Goal: Task Accomplishment & Management: Manage account settings

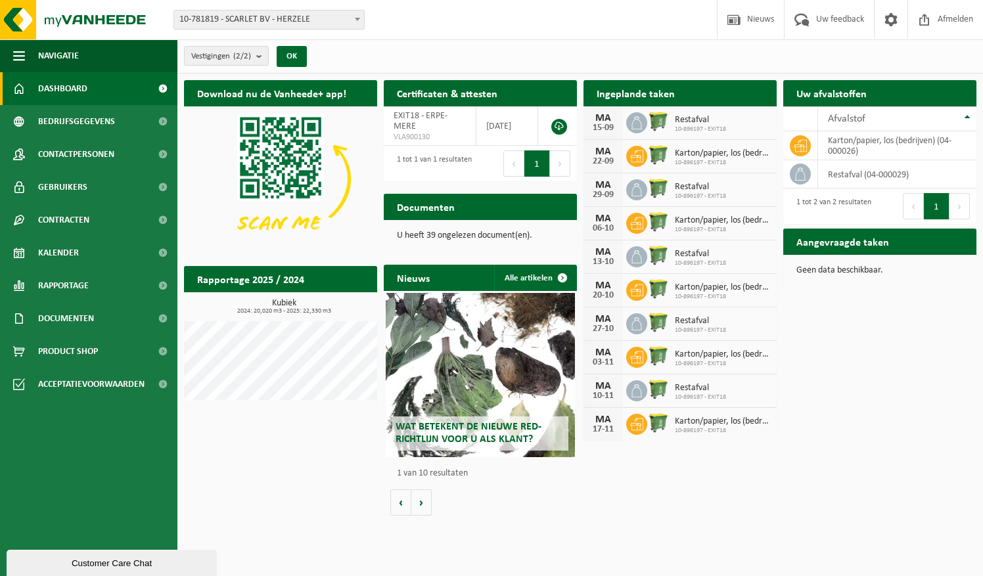
click at [315, 22] on span "10-781819 - SCARLET BV - HERZELE" at bounding box center [269, 20] width 190 height 18
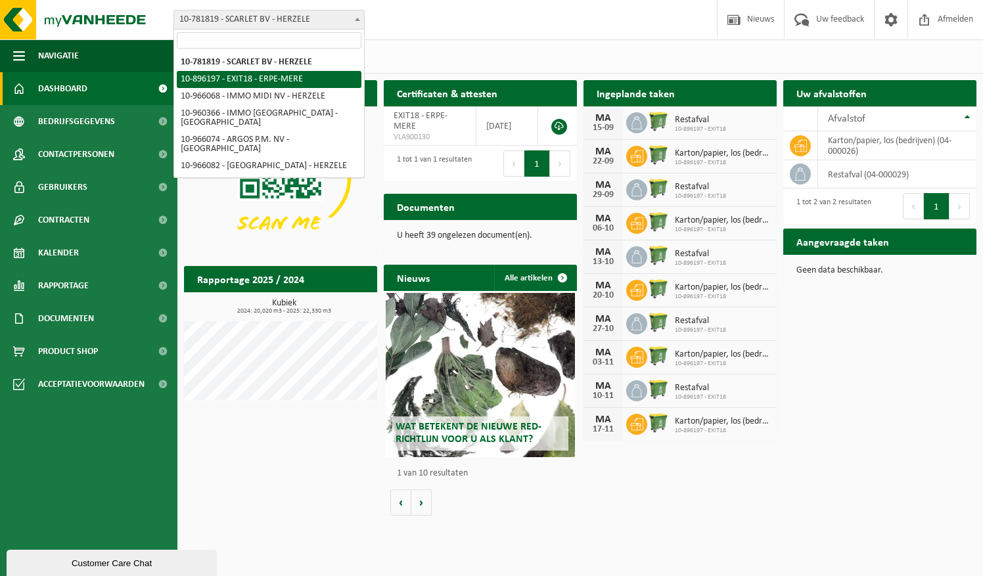
select select "117326"
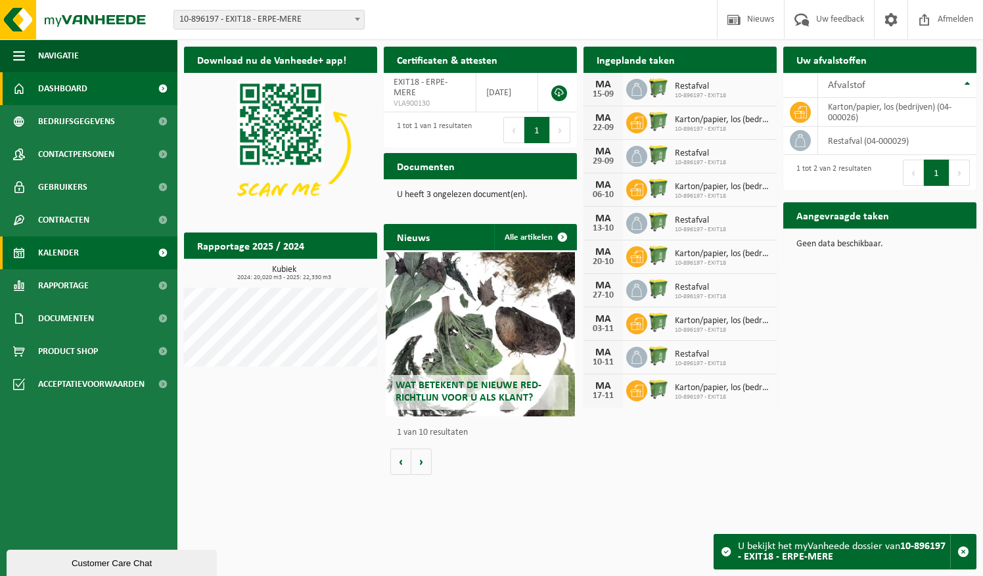
click at [94, 257] on link "Kalender" at bounding box center [88, 253] width 177 height 33
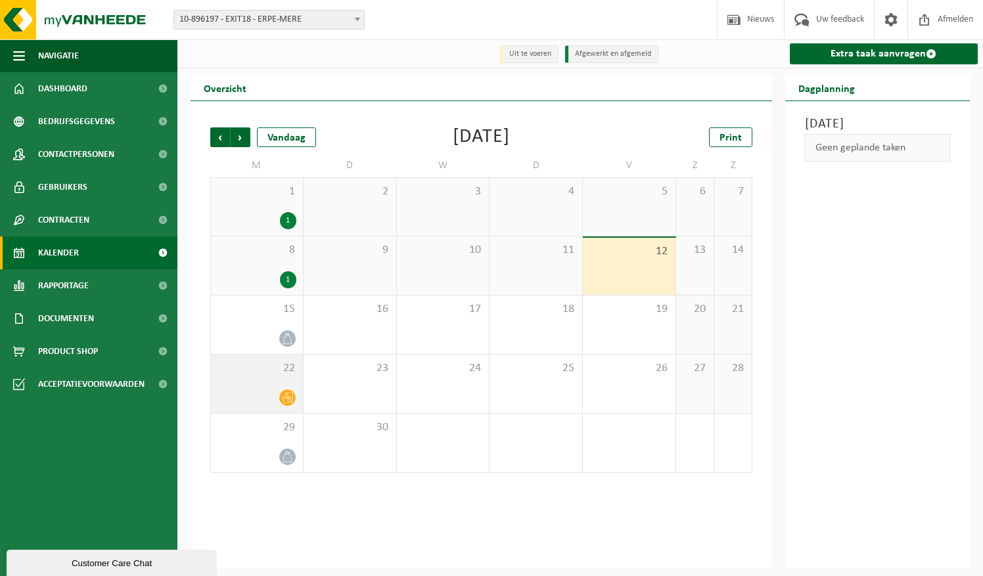
click at [268, 395] on div at bounding box center [257, 398] width 79 height 18
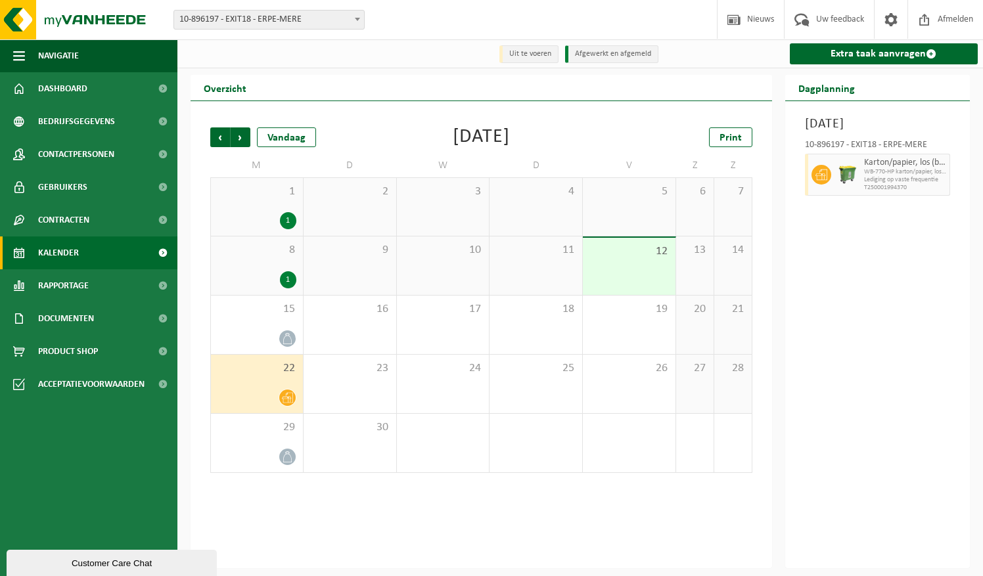
click at [294, 402] on span at bounding box center [287, 398] width 16 height 16
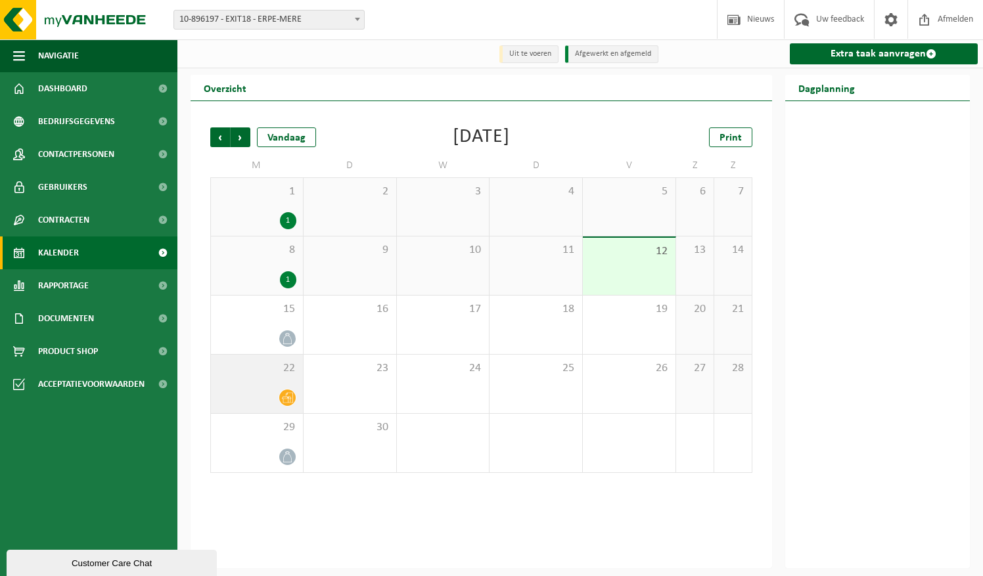
drag, startPoint x: 290, startPoint y: 400, endPoint x: 251, endPoint y: 394, distance: 40.0
click at [251, 394] on div at bounding box center [257, 398] width 79 height 18
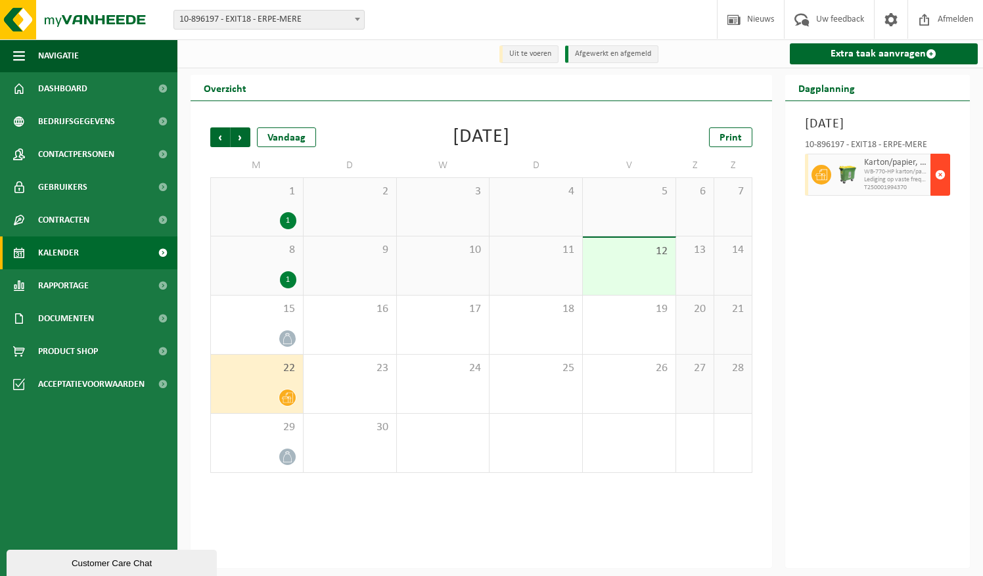
click at [942, 188] on span "button" at bounding box center [940, 175] width 11 height 26
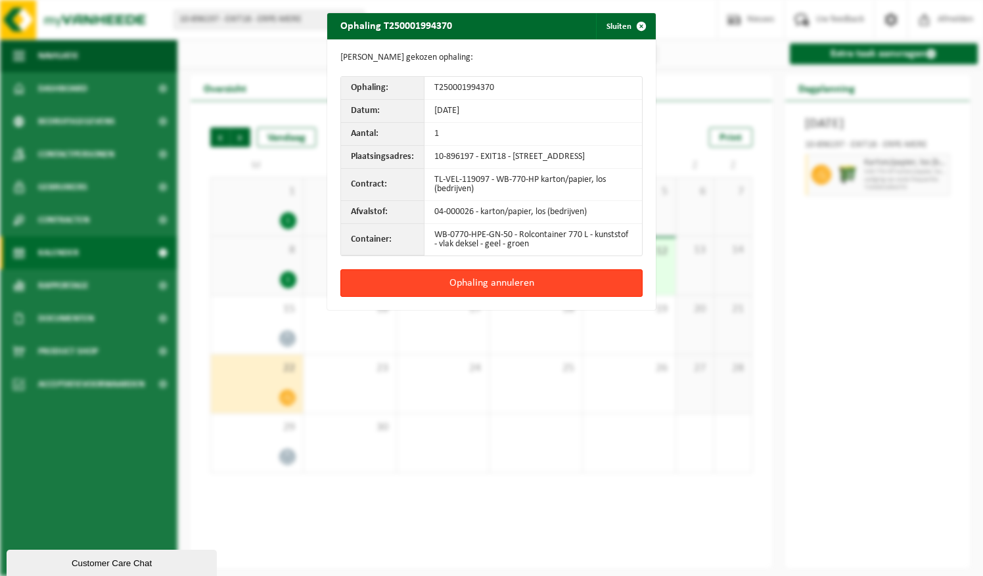
click at [480, 293] on button "Ophaling annuleren" at bounding box center [491, 283] width 302 height 28
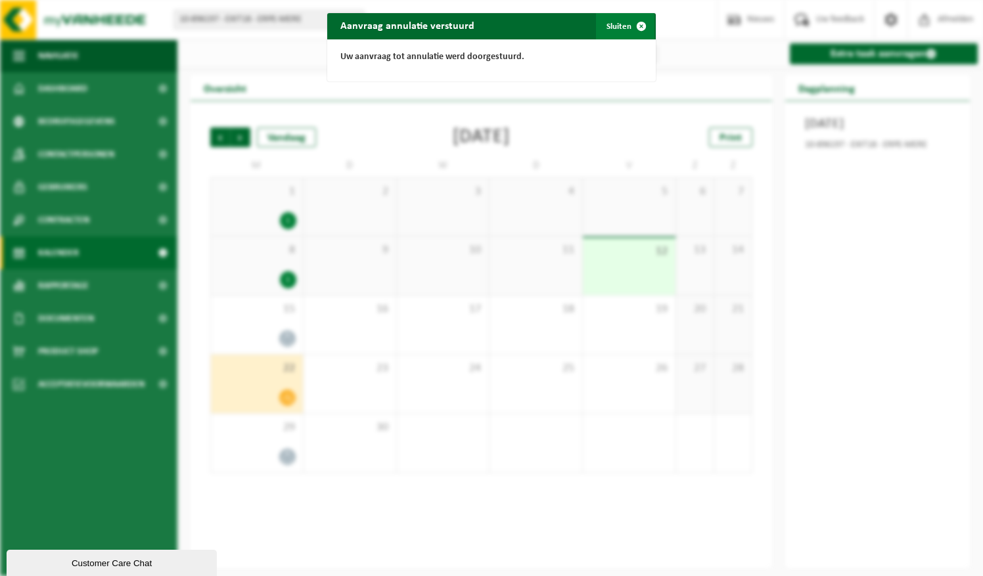
click at [622, 30] on button "Sluiten" at bounding box center [625, 26] width 58 height 26
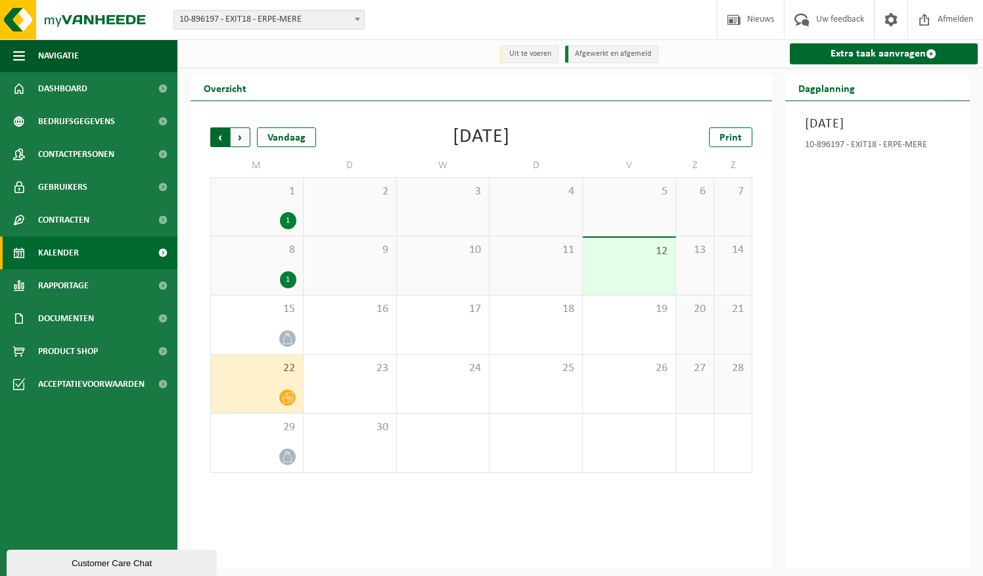
click at [246, 142] on span "Volgende" at bounding box center [241, 137] width 20 height 20
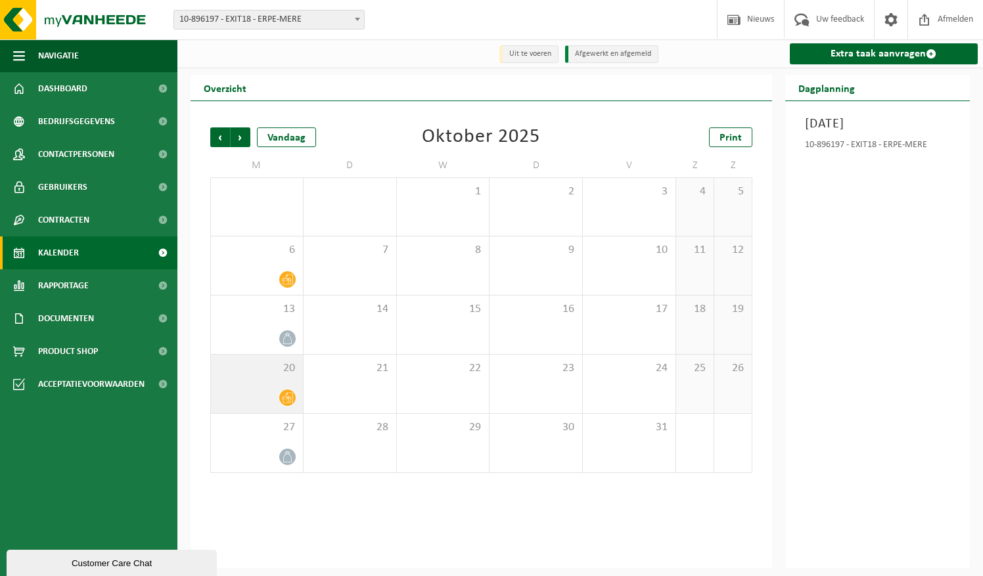
click at [260, 380] on div "20" at bounding box center [257, 384] width 92 height 58
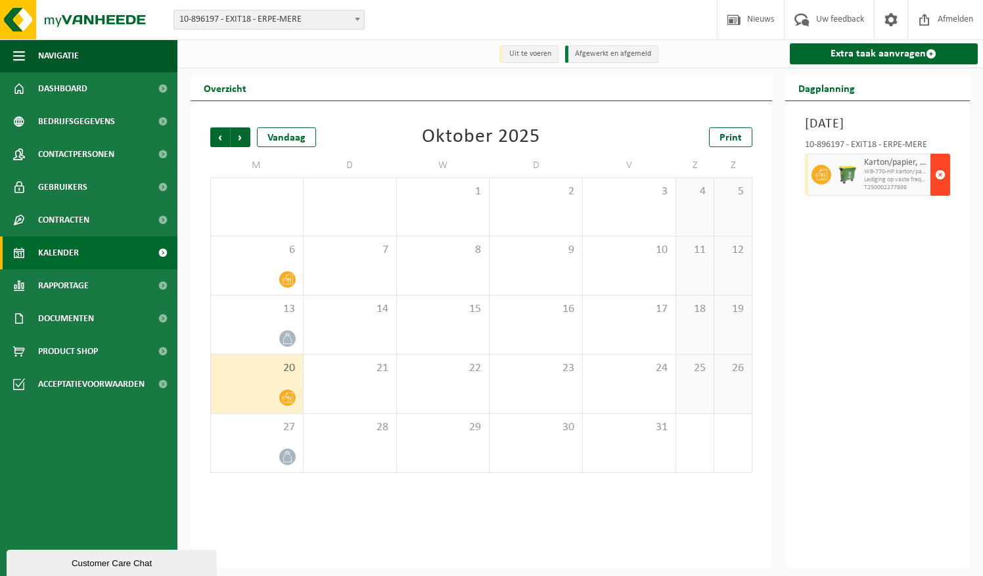
click at [938, 188] on span "button" at bounding box center [940, 175] width 11 height 26
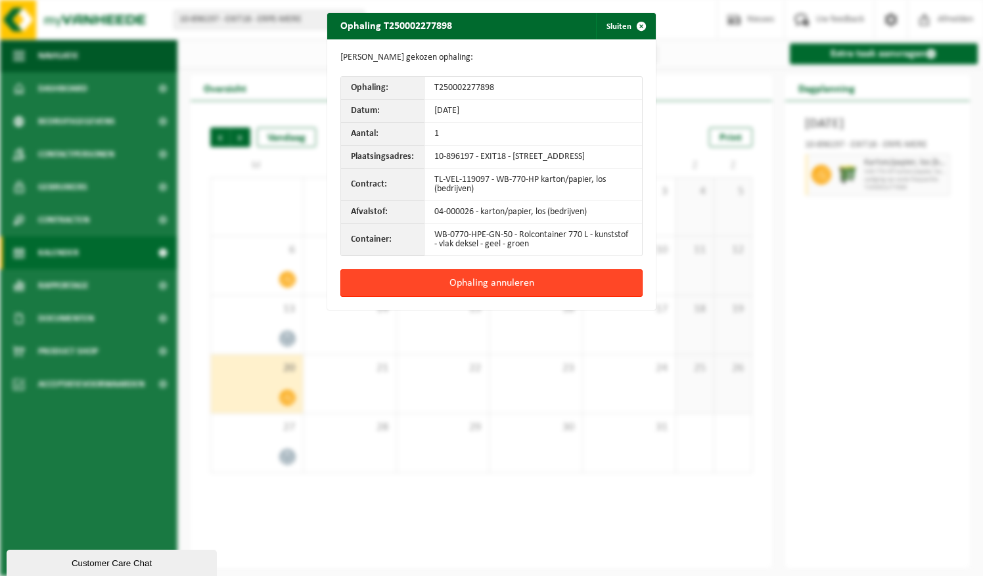
click at [478, 294] on button "Ophaling annuleren" at bounding box center [491, 283] width 302 height 28
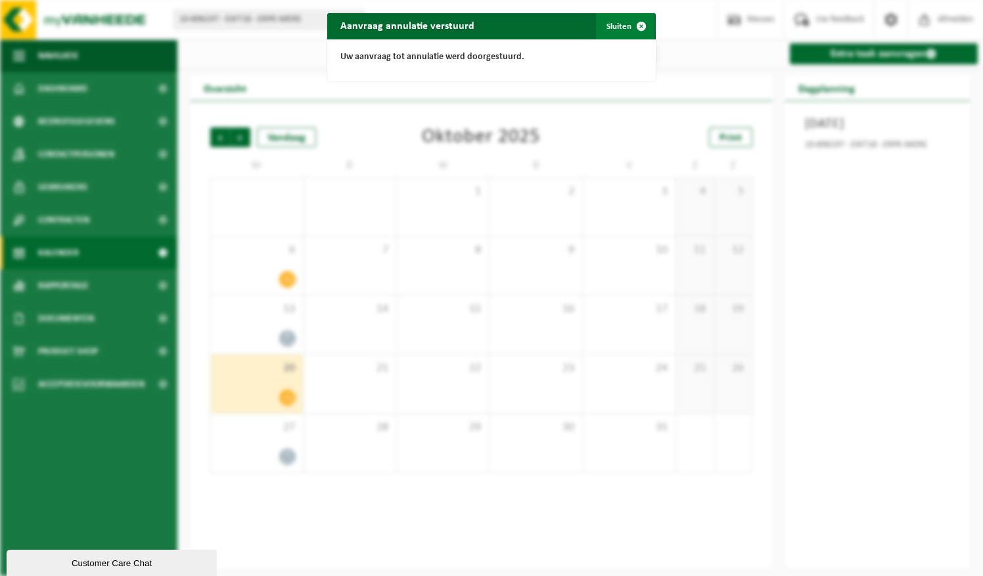
click at [622, 24] on button "Sluiten" at bounding box center [625, 26] width 58 height 26
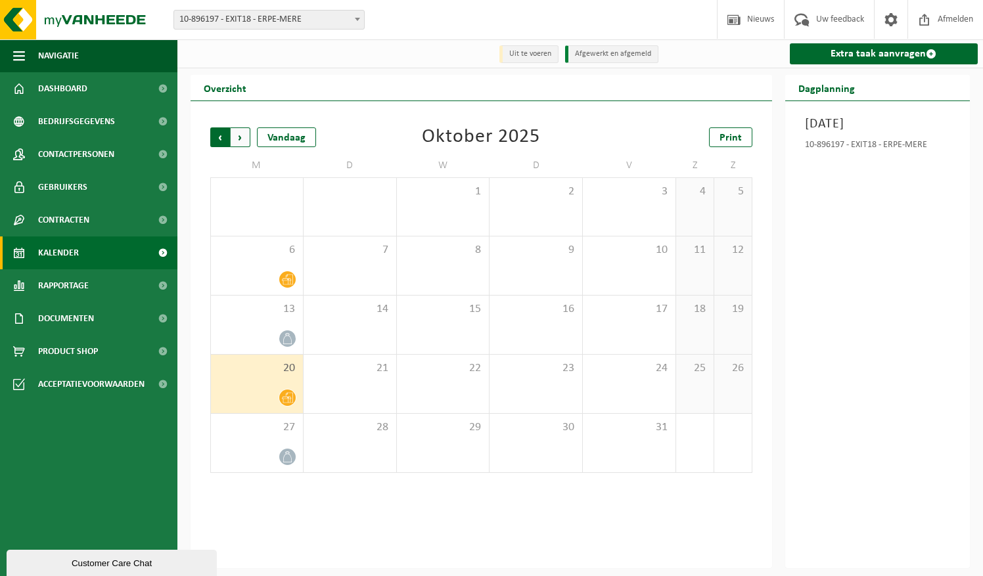
click at [240, 137] on span "Volgende" at bounding box center [241, 137] width 20 height 20
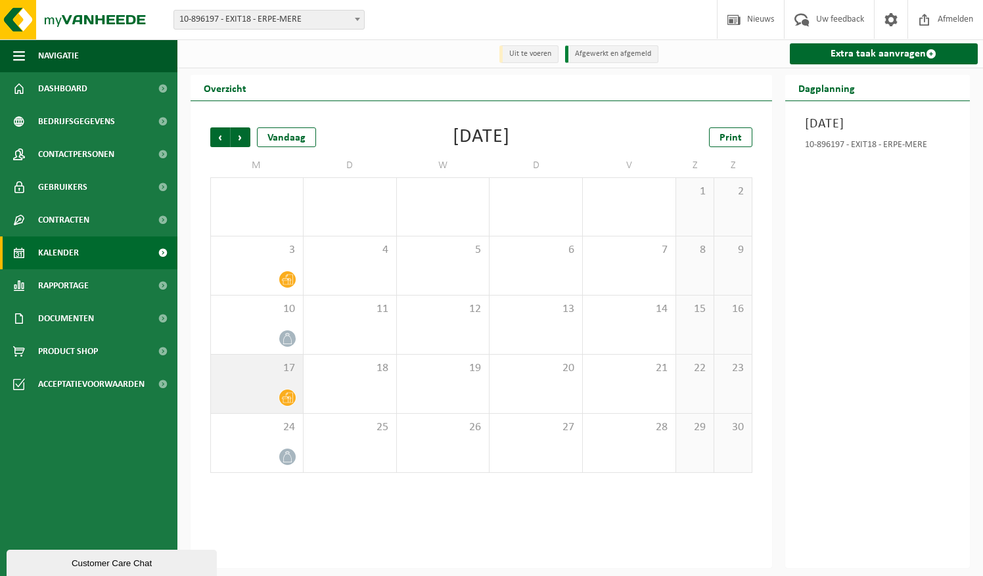
click at [255, 379] on div "17" at bounding box center [257, 384] width 92 height 58
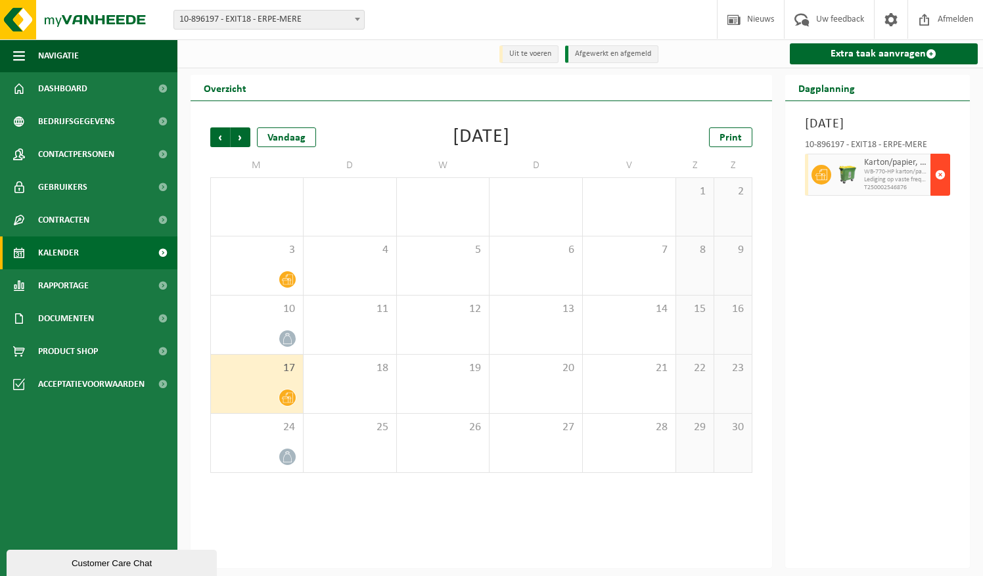
click at [944, 188] on span "button" at bounding box center [940, 175] width 11 height 26
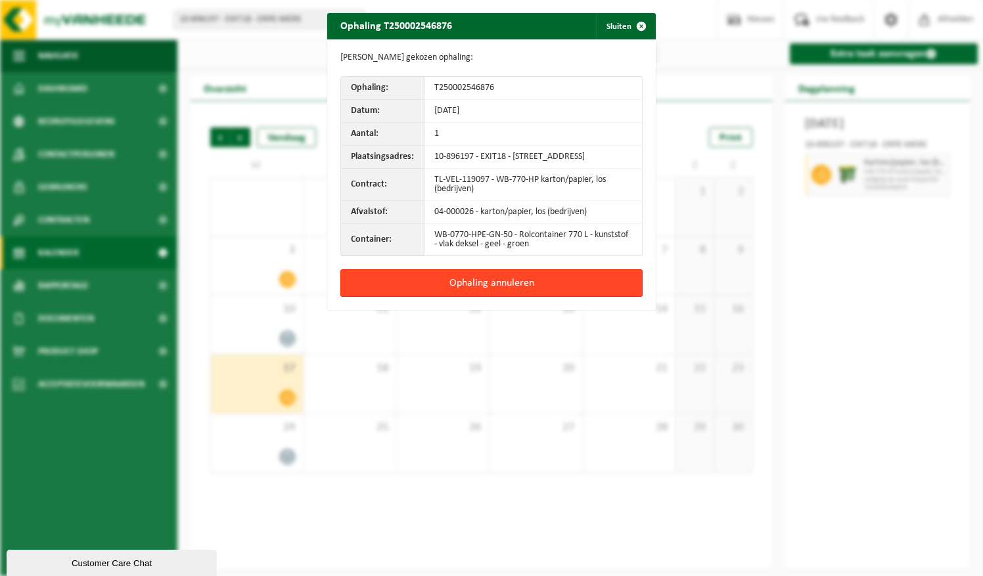
click at [548, 285] on button "Ophaling annuleren" at bounding box center [491, 283] width 302 height 28
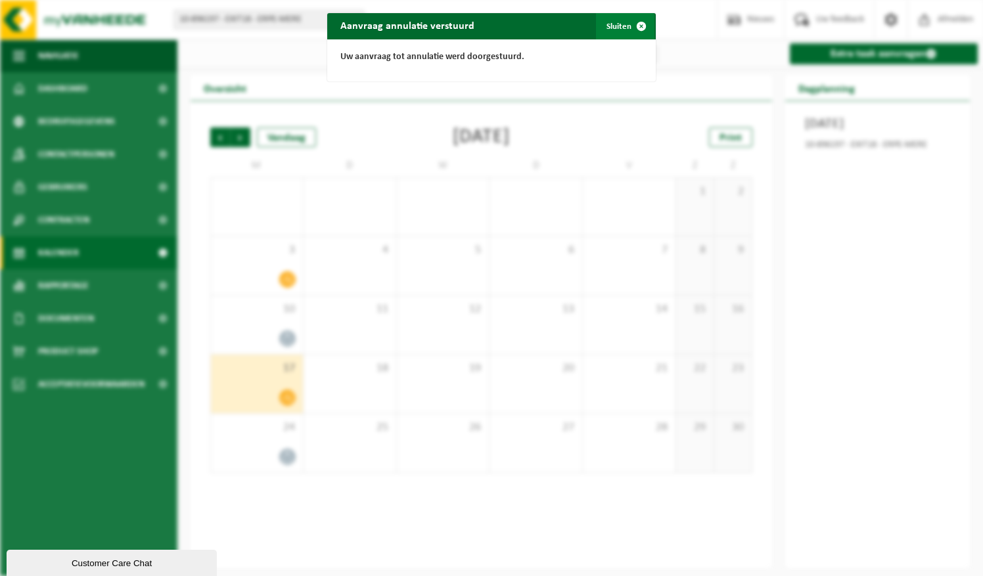
click at [619, 30] on button "Sluiten" at bounding box center [625, 26] width 58 height 26
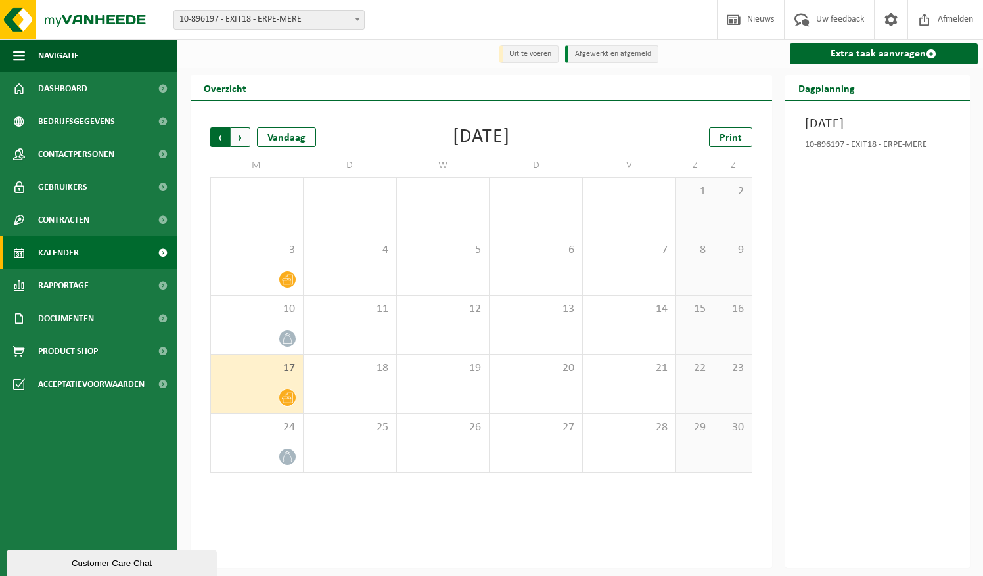
click at [244, 143] on span "Volgende" at bounding box center [241, 137] width 20 height 20
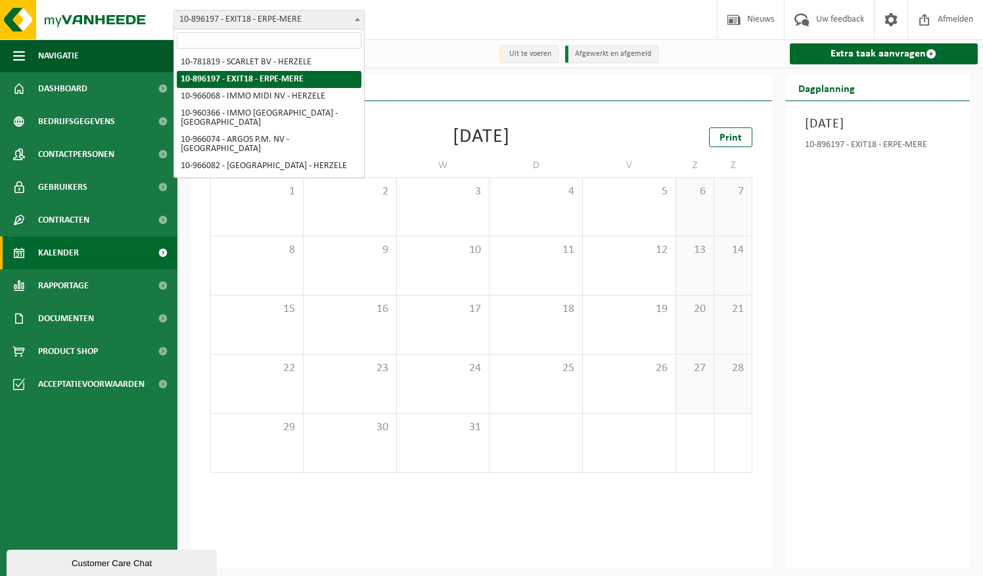
click at [296, 24] on span "10-896197 - EXIT18 - ERPE-MERE" at bounding box center [269, 20] width 190 height 18
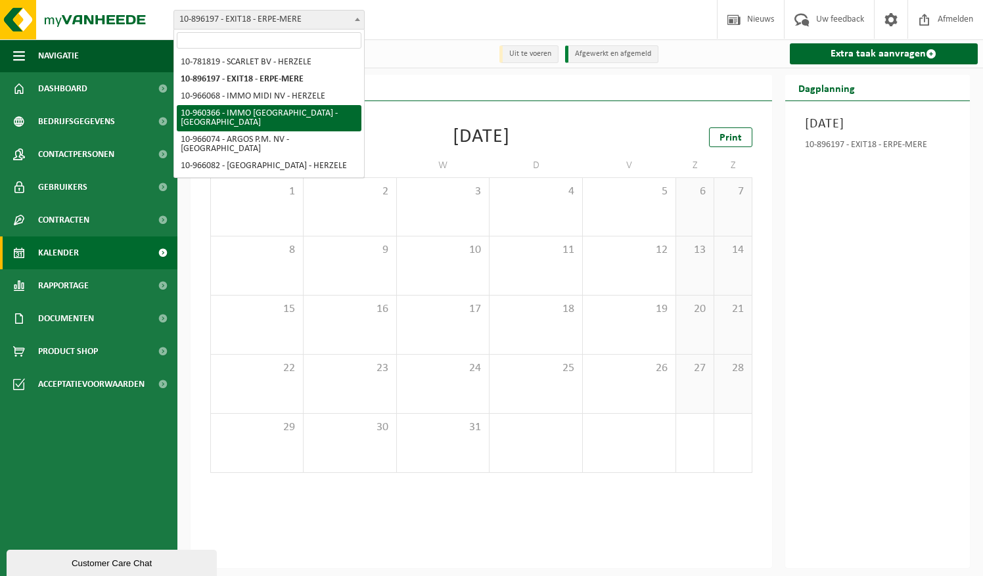
select select "149376"
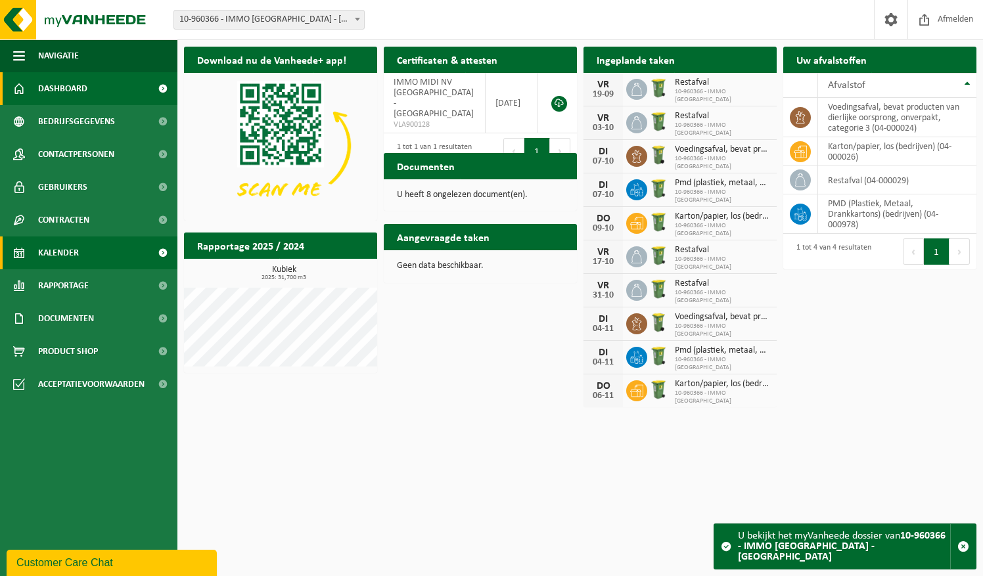
click at [79, 242] on link "Kalender" at bounding box center [88, 253] width 177 height 33
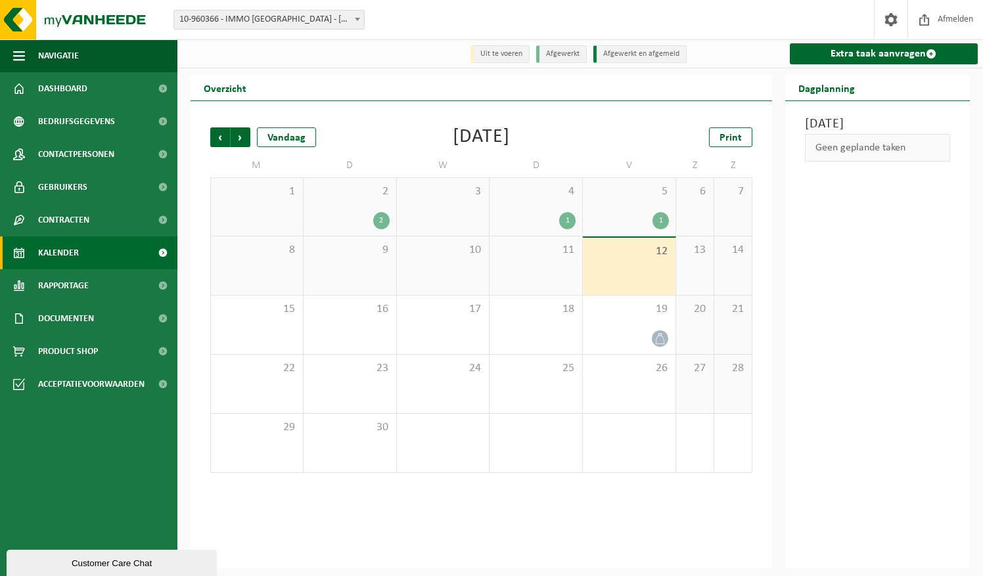
click at [569, 225] on div "1" at bounding box center [567, 220] width 16 height 17
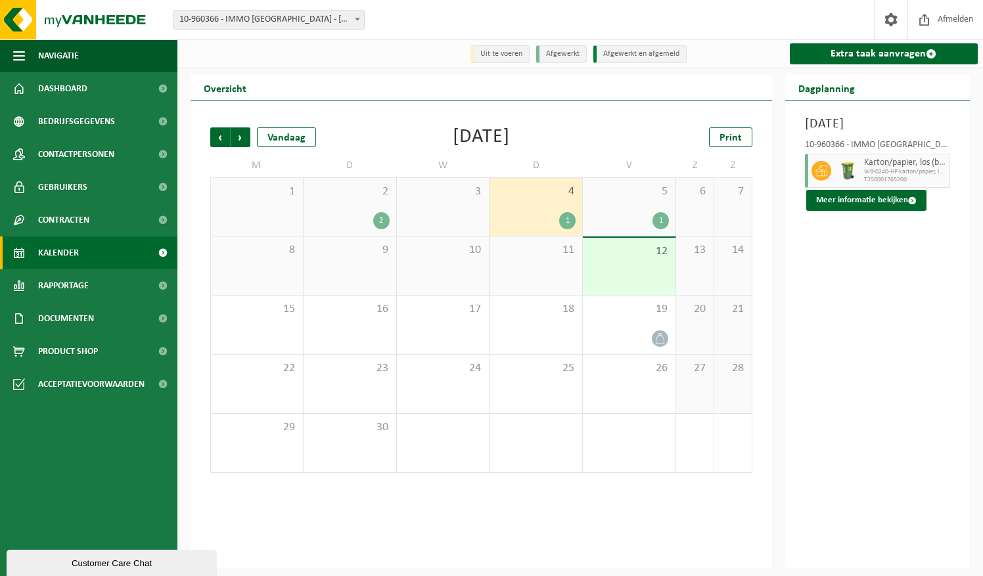
click at [628, 206] on div "5 1" at bounding box center [629, 207] width 93 height 58
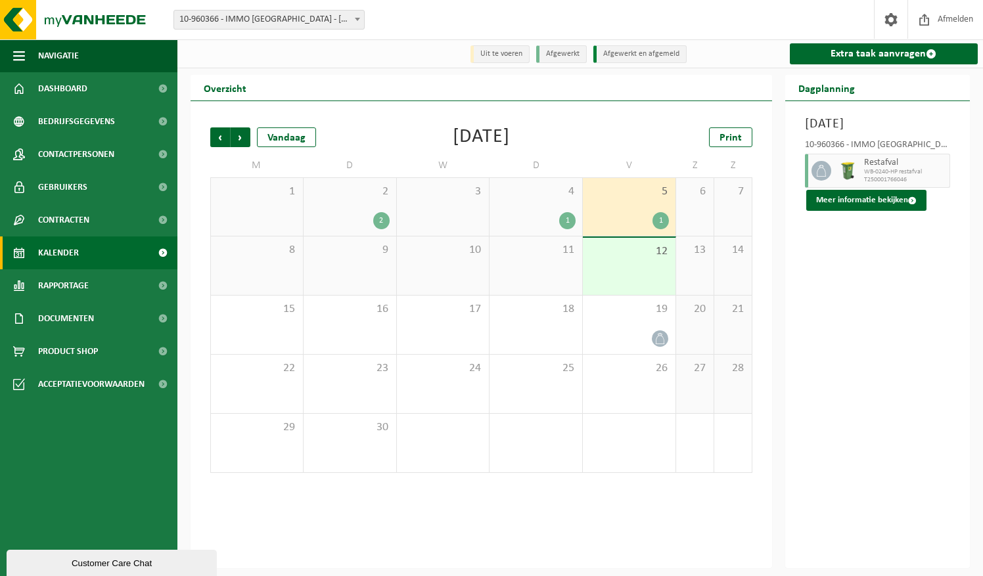
click at [529, 214] on div "1" at bounding box center [536, 220] width 80 height 17
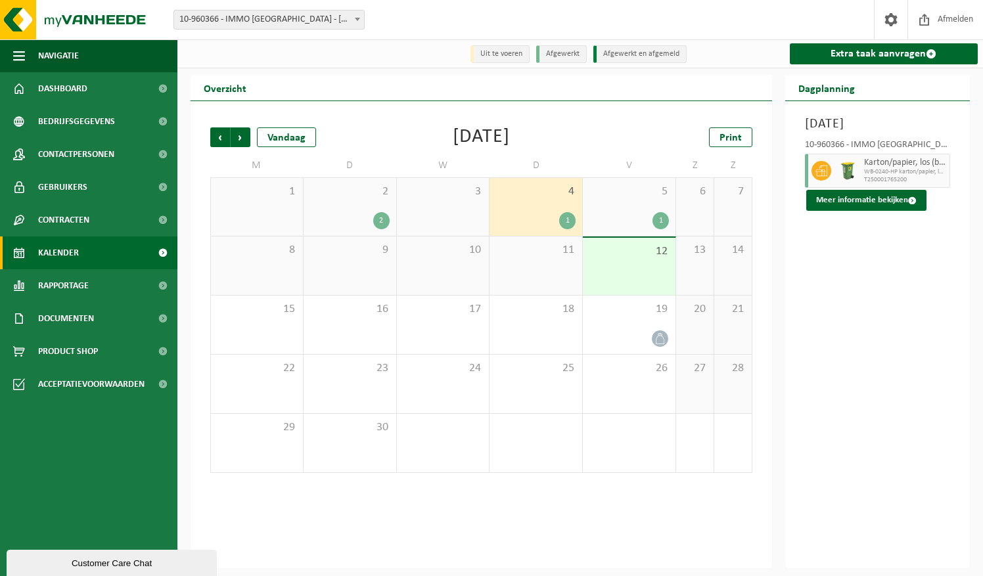
click at [351, 204] on div "2 2" at bounding box center [350, 207] width 93 height 58
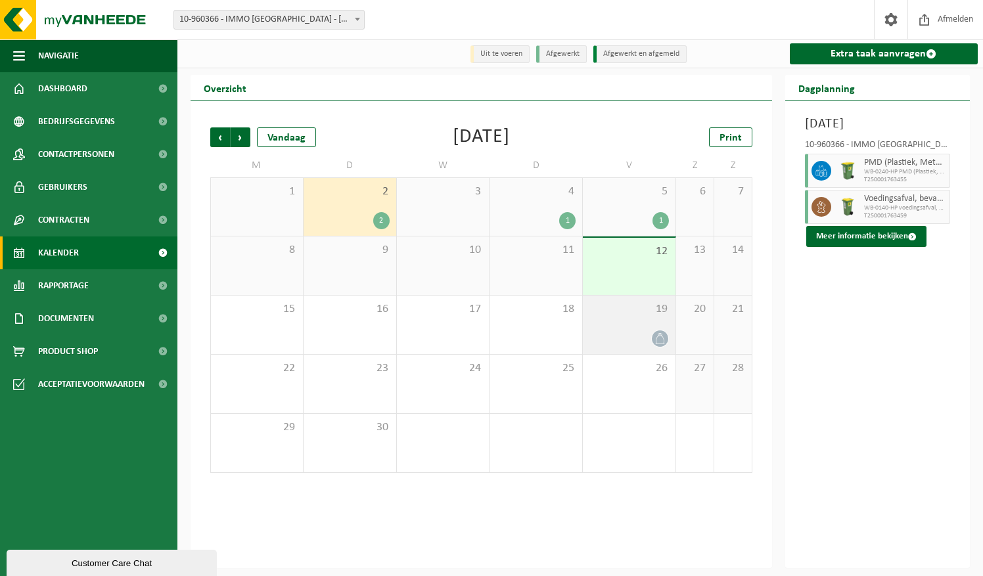
click at [647, 338] on div at bounding box center [629, 339] width 80 height 18
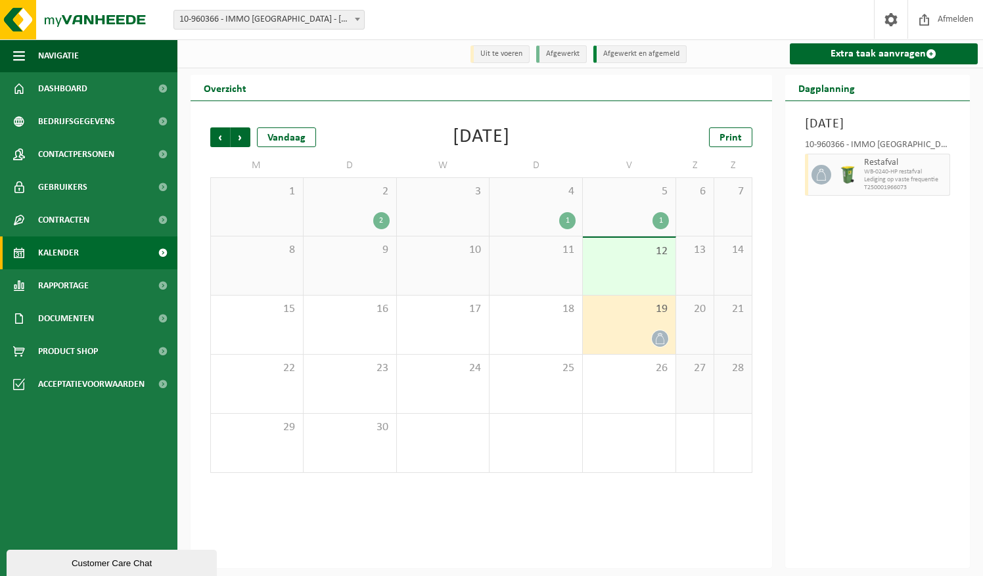
click at [526, 214] on div "1" at bounding box center [536, 220] width 80 height 17
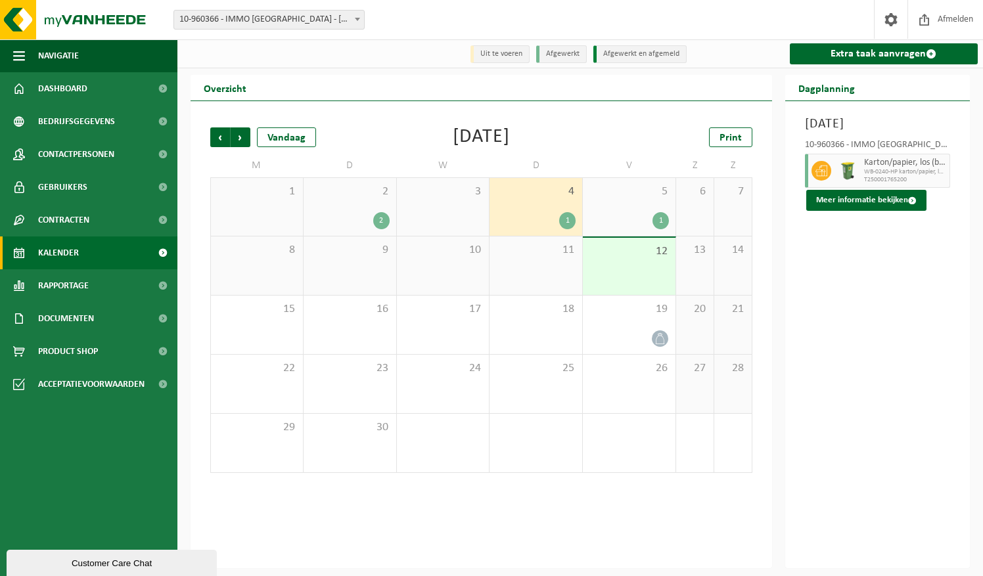
click at [609, 217] on div "1" at bounding box center [629, 220] width 80 height 17
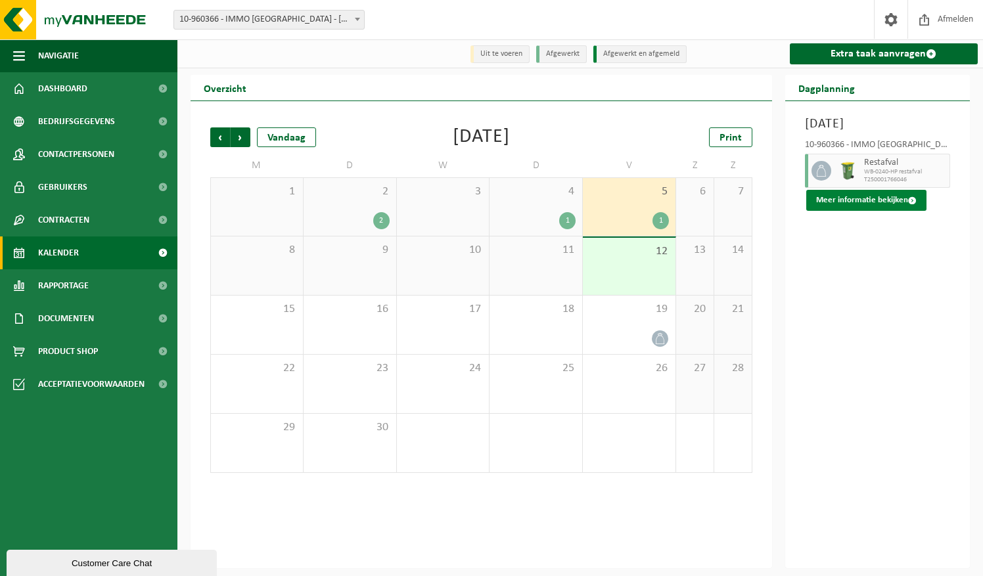
click at [870, 211] on button "Meer informatie bekijken" at bounding box center [866, 200] width 120 height 21
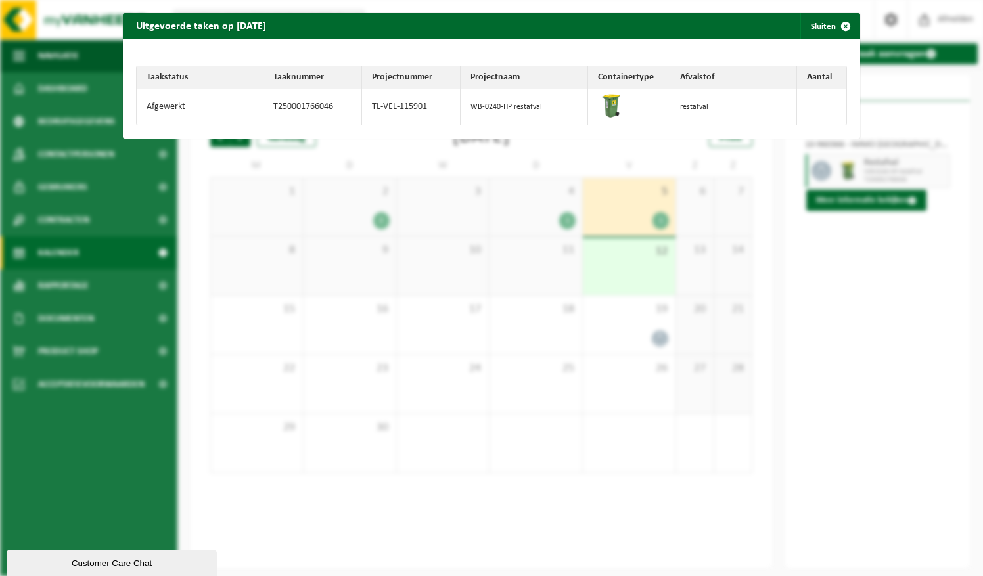
click at [698, 112] on td "restafval" at bounding box center [733, 106] width 127 height 35
drag, startPoint x: 576, startPoint y: 109, endPoint x: 531, endPoint y: 107, distance: 44.7
click at [575, 109] on td "WB-0240-HP restafval" at bounding box center [524, 106] width 127 height 35
click at [836, 20] on span "button" at bounding box center [846, 26] width 26 height 26
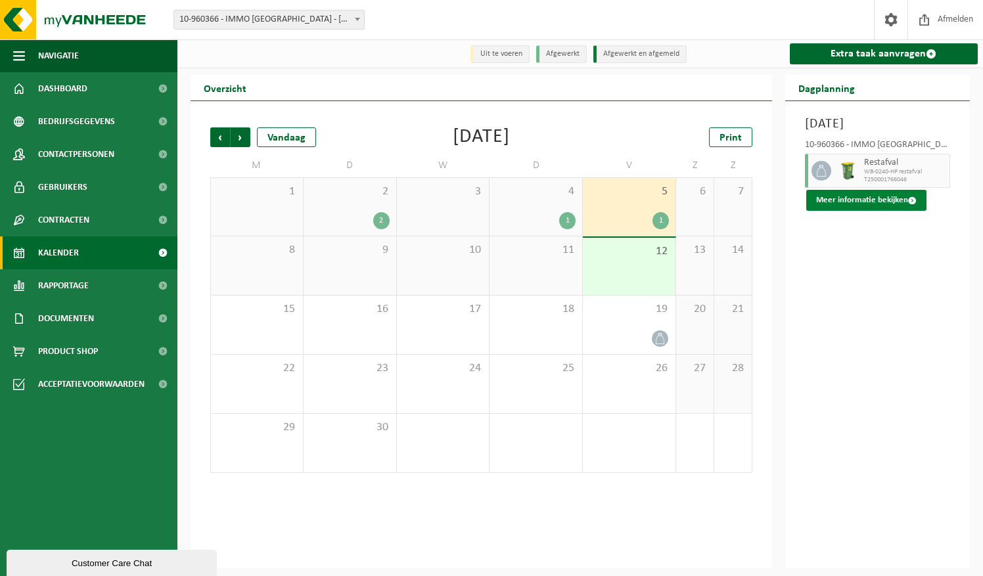
click at [886, 211] on button "Meer informatie bekijken" at bounding box center [866, 200] width 120 height 21
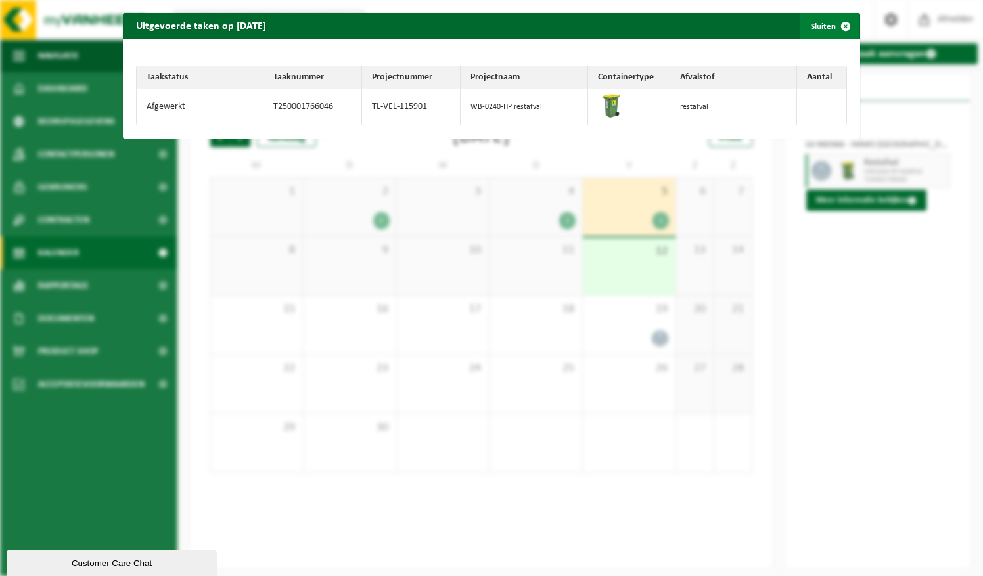
click at [839, 25] on span "button" at bounding box center [846, 26] width 26 height 26
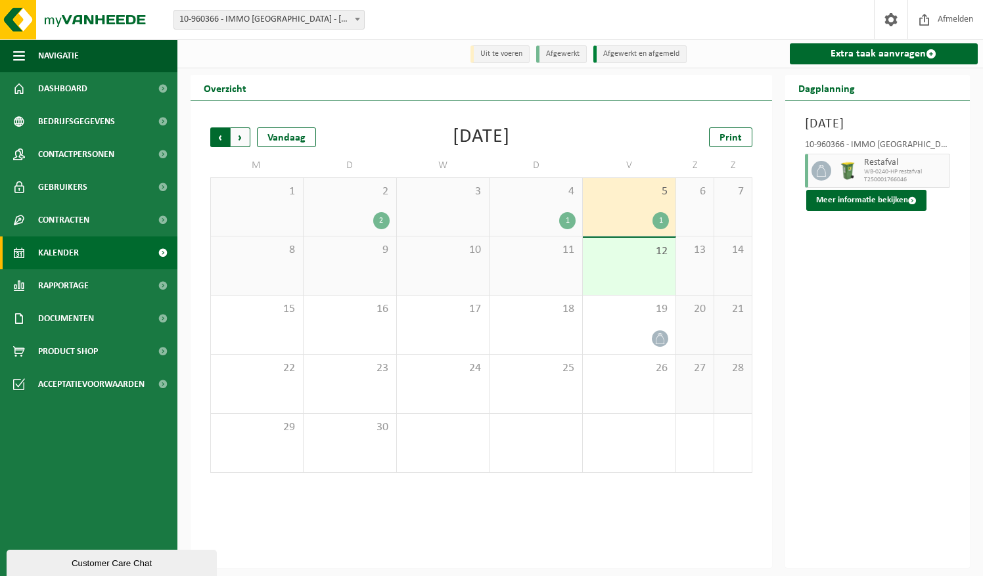
click at [242, 145] on span "Volgende" at bounding box center [241, 137] width 20 height 20
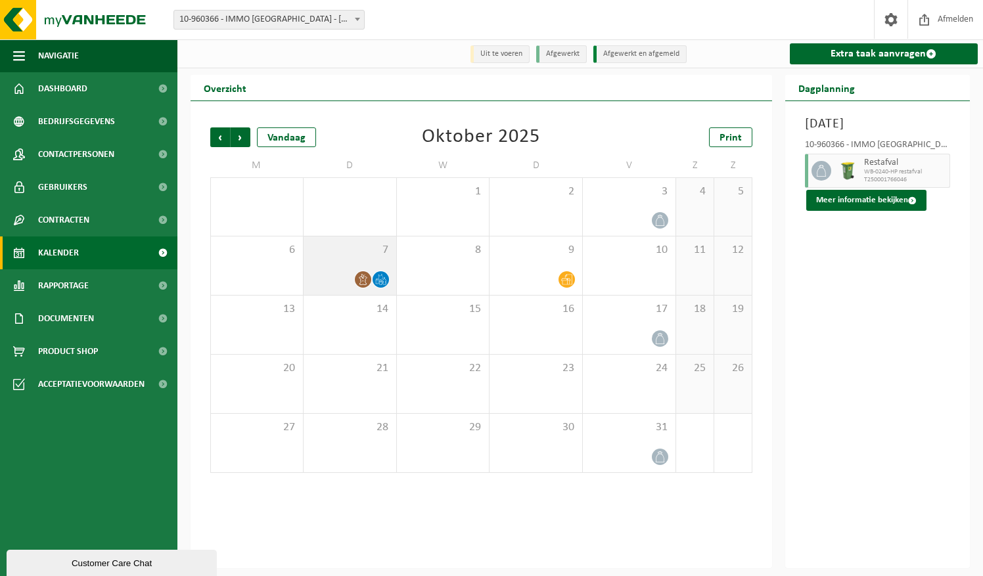
click at [380, 277] on icon at bounding box center [380, 277] width 5 height 6
